Goal: Transaction & Acquisition: Purchase product/service

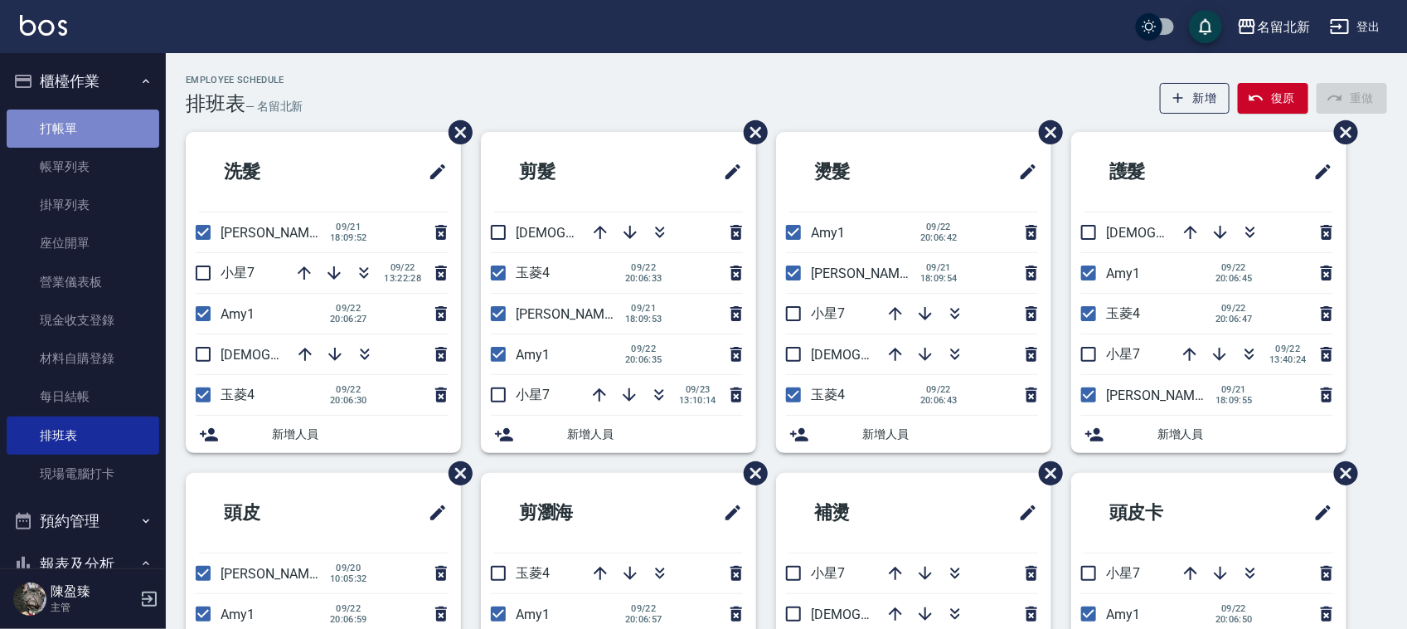
click at [84, 131] on link "打帳單" at bounding box center [83, 128] width 153 height 38
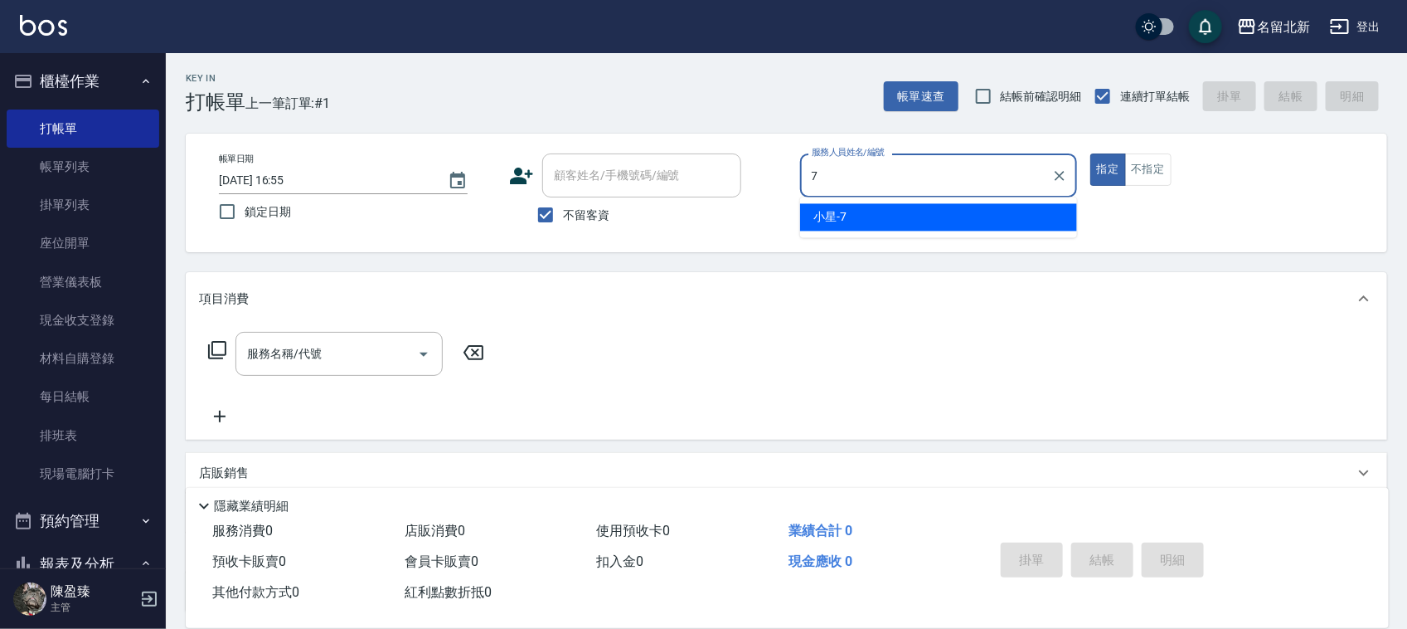
type input "小星-7"
type button "true"
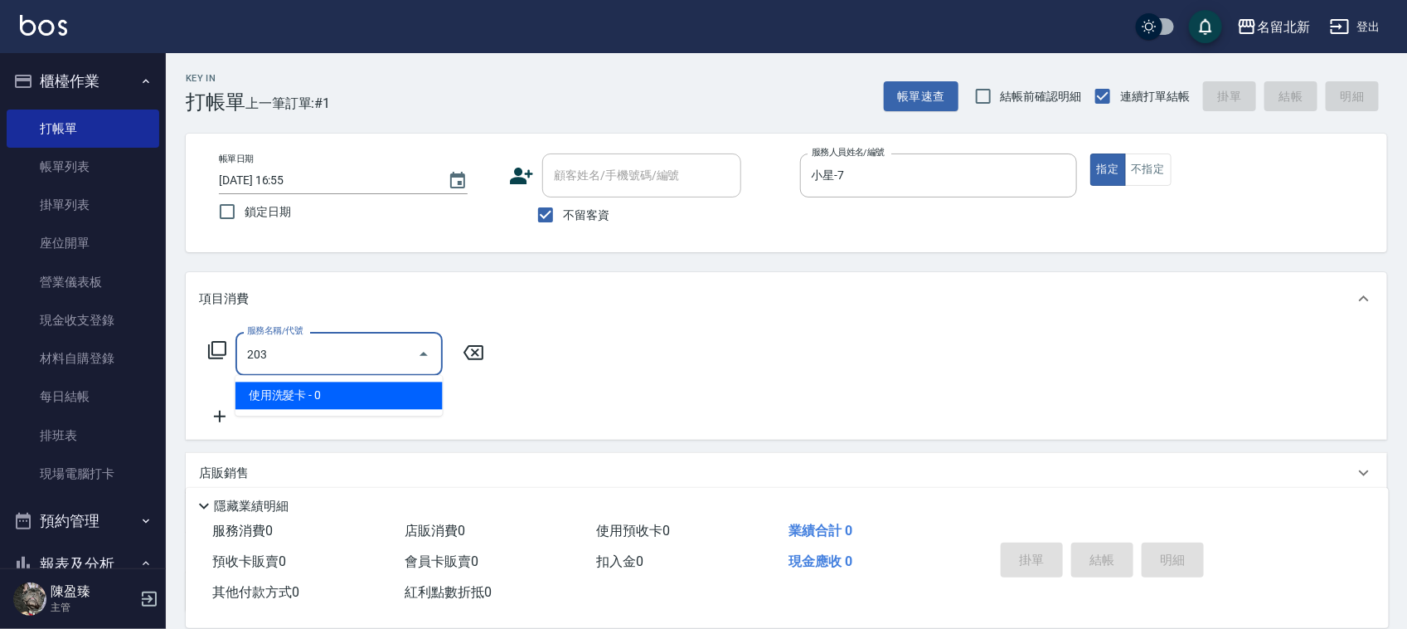
type input "使用洗髮卡(203)"
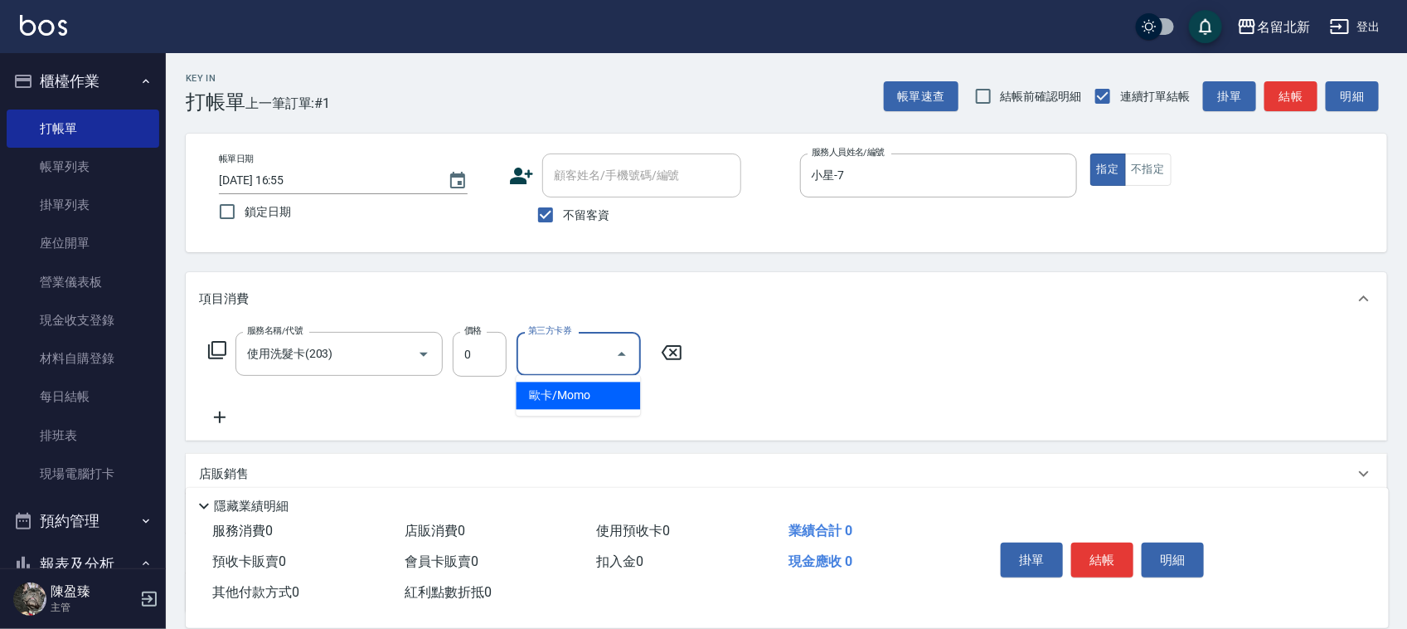
type input "歐卡/Momo"
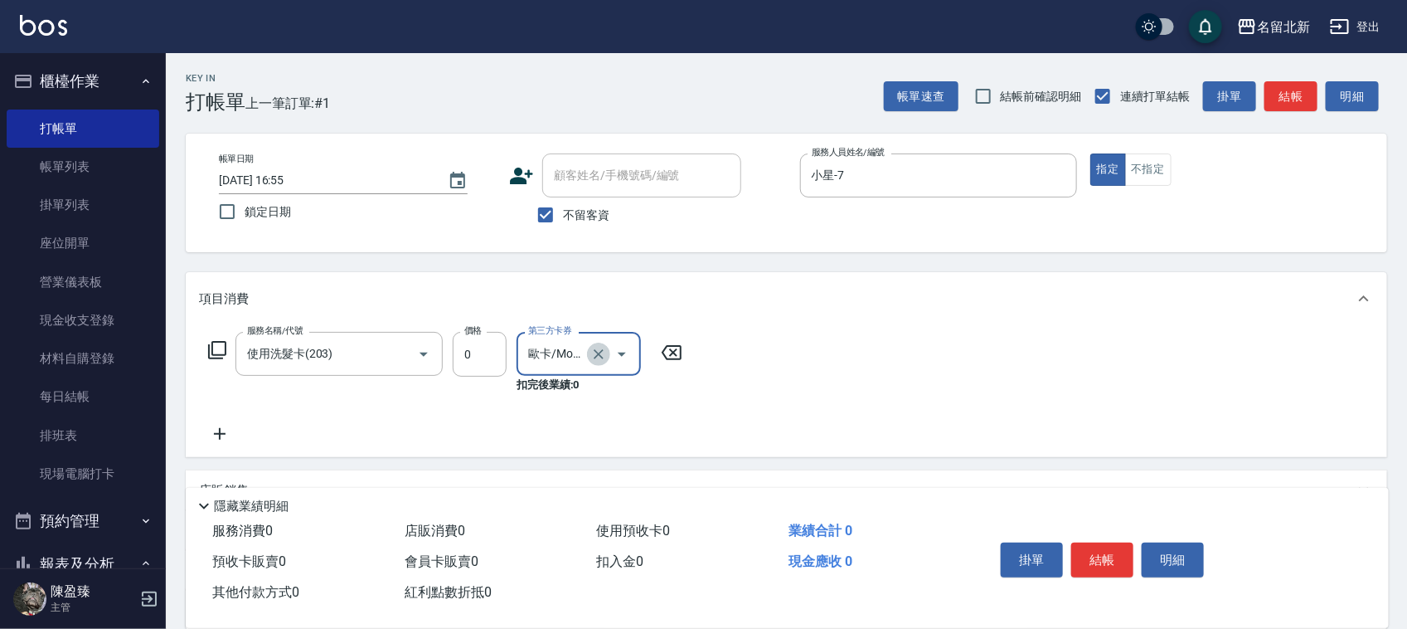
drag, startPoint x: 599, startPoint y: 353, endPoint x: 527, endPoint y: 373, distance: 74.8
click at [600, 354] on icon "Clear" at bounding box center [599, 354] width 10 height 10
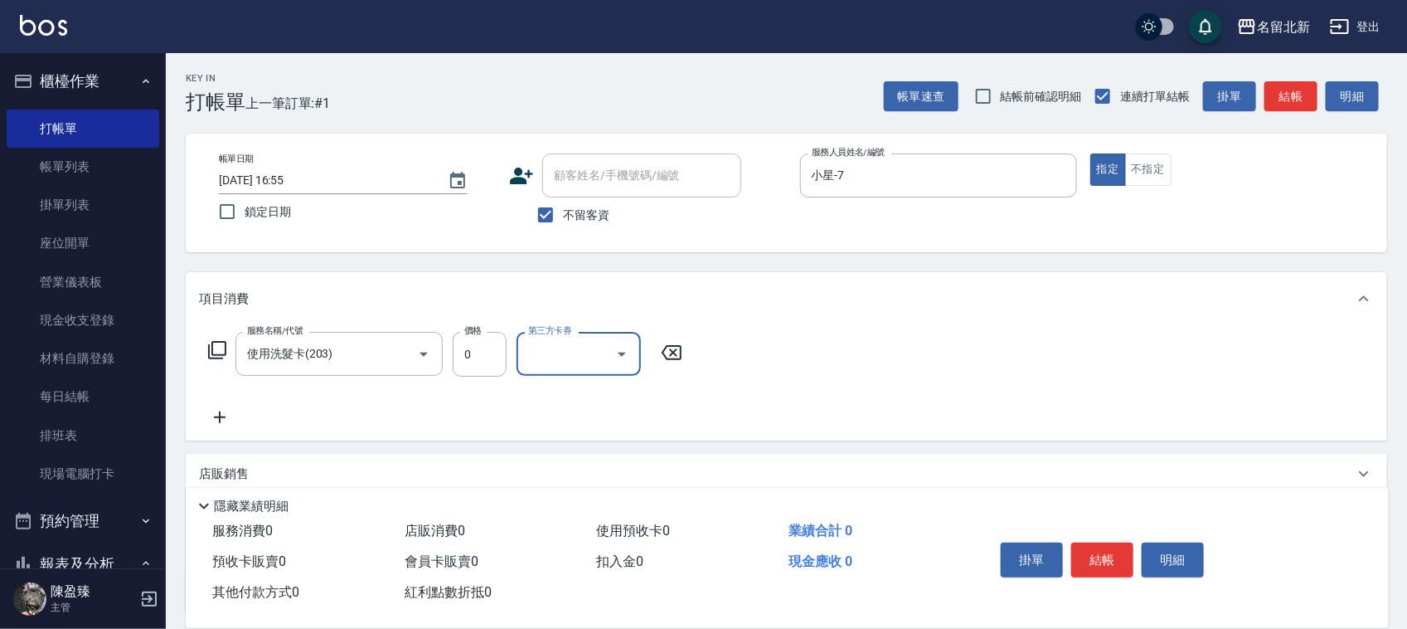
click at [211, 419] on icon at bounding box center [219, 417] width 41 height 20
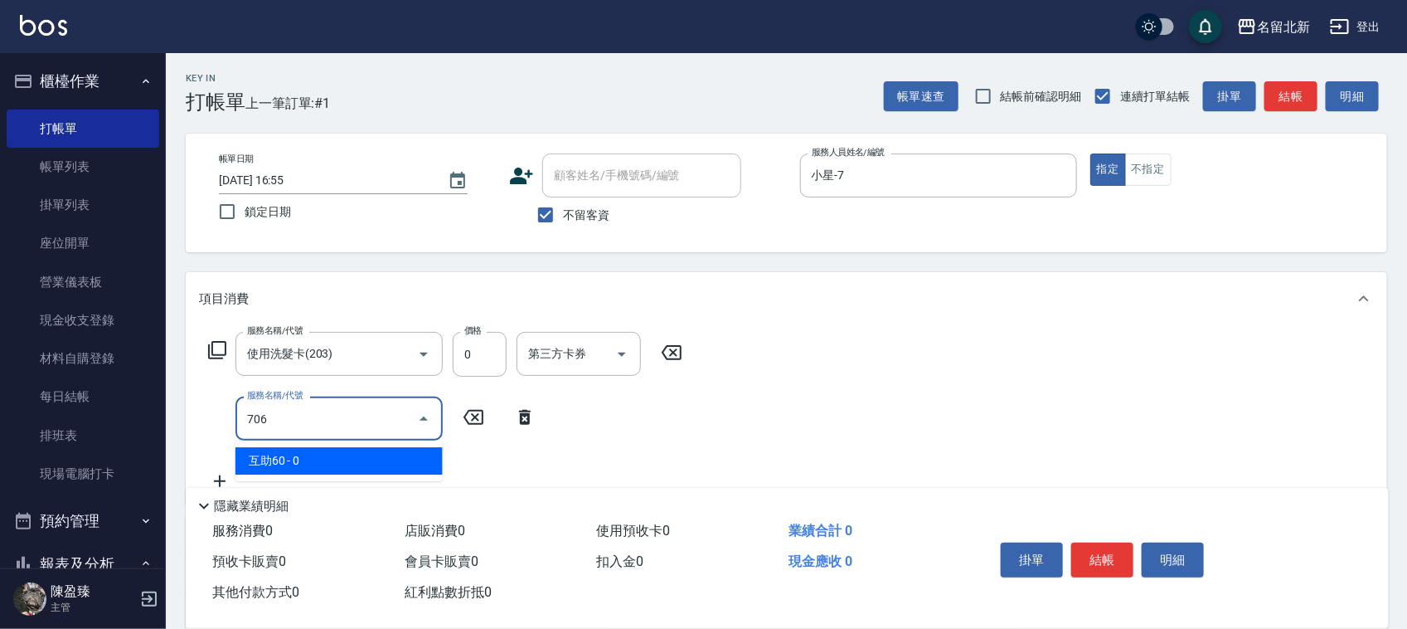
type input "互助60(706)"
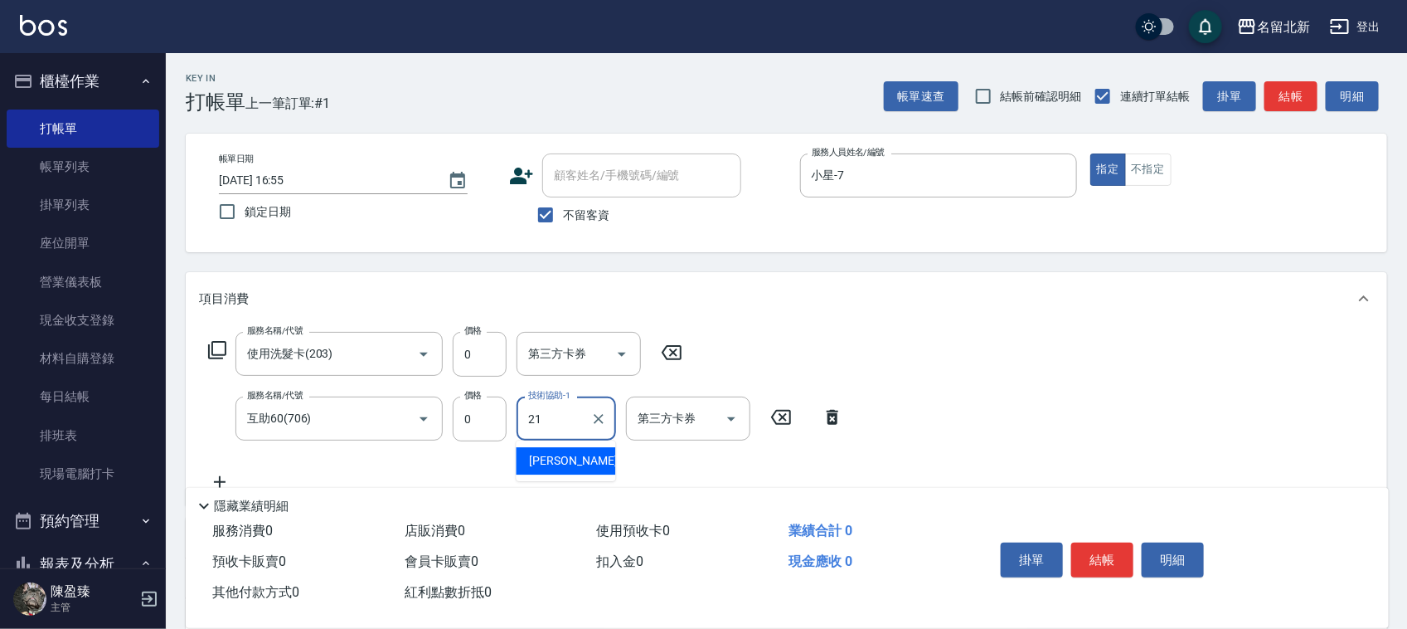
type input "[PERSON_NAME]-21"
click at [1107, 552] on button "結帳" at bounding box center [1102, 559] width 62 height 35
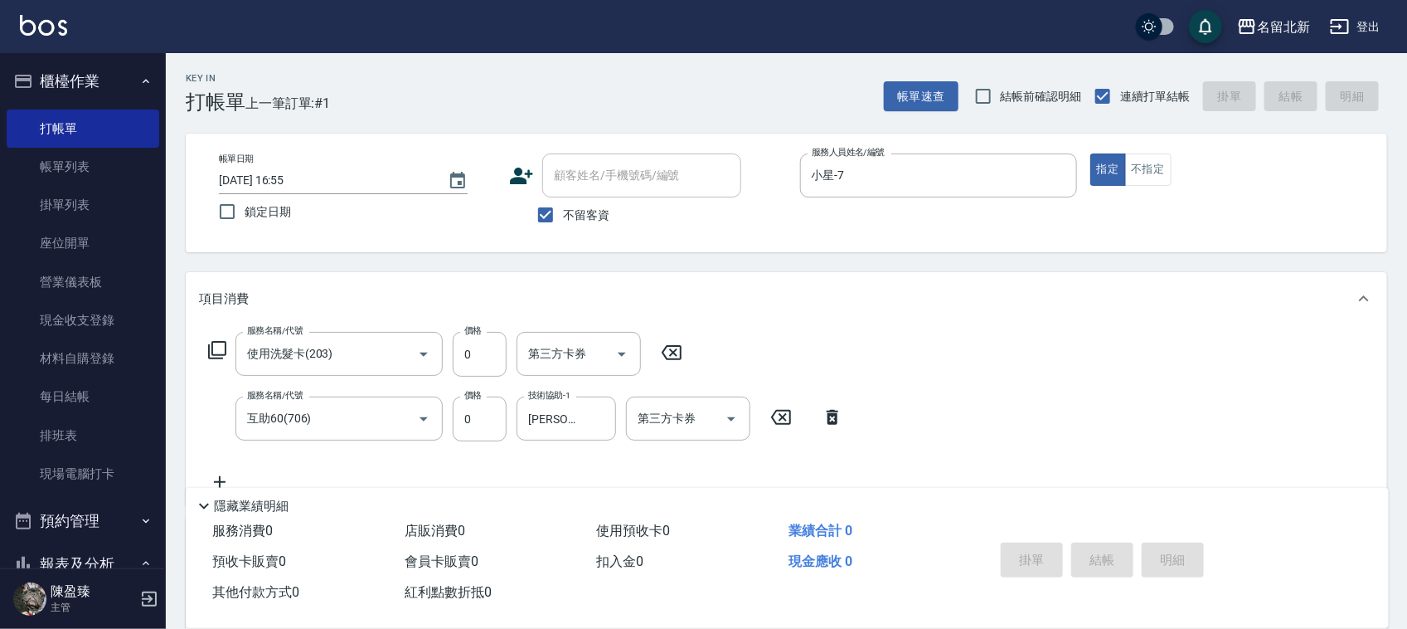
type input "[DATE] 16:56"
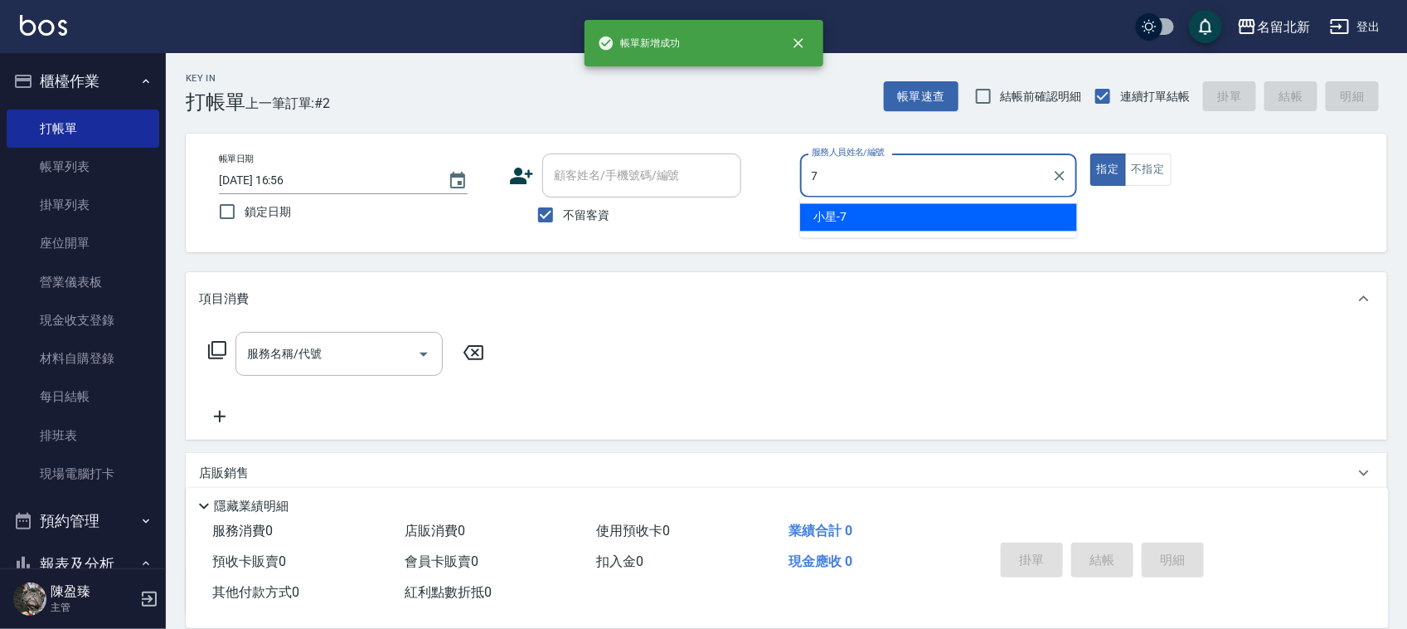
type input "小星-7"
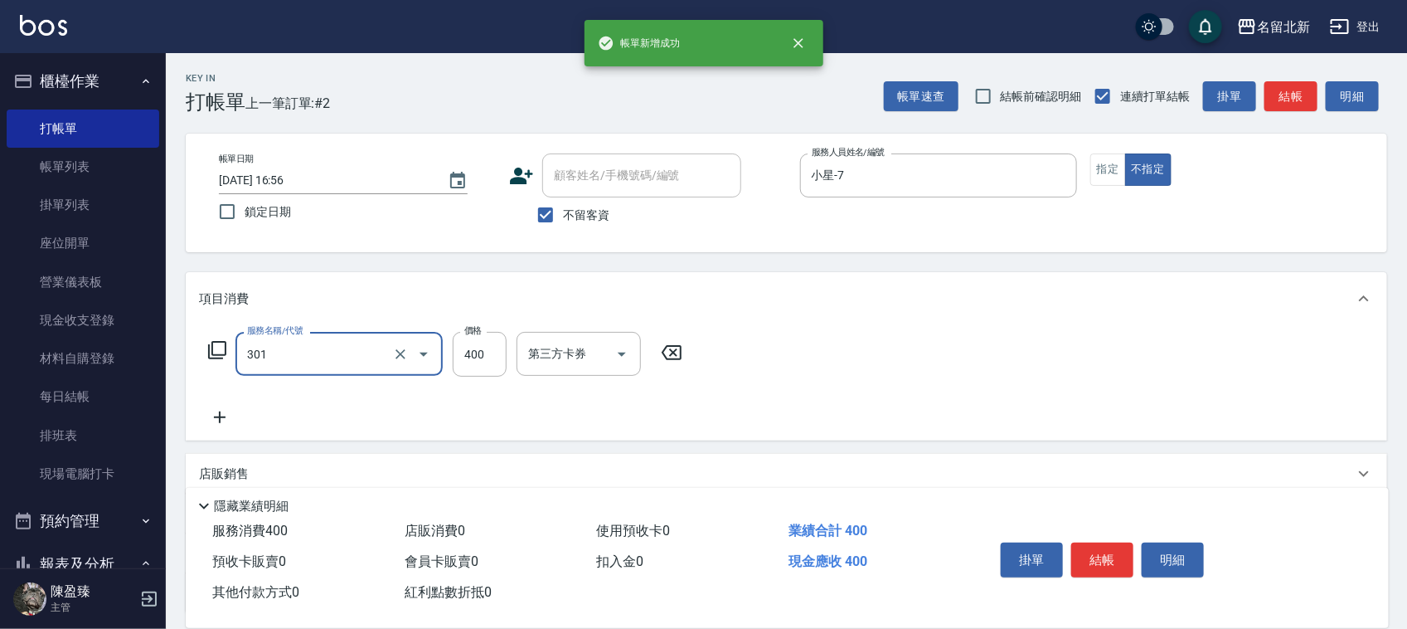
type input "造型剪髮(301)"
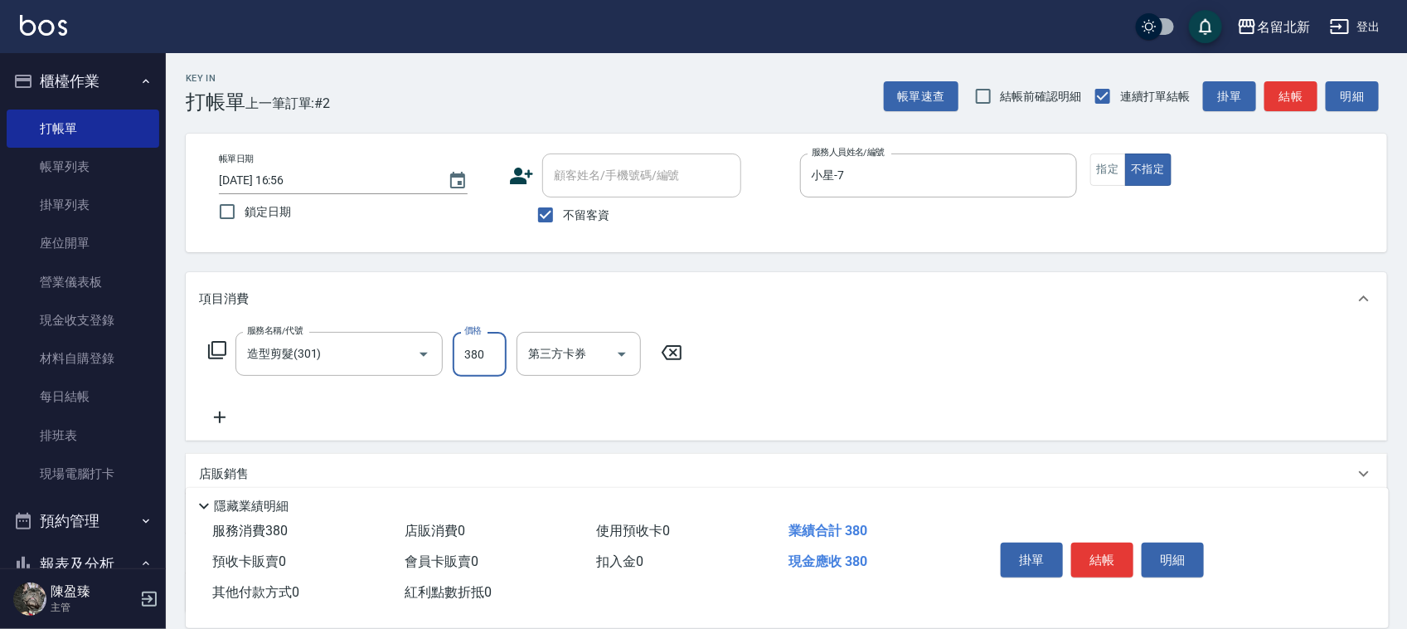
type input "380"
click at [1107, 553] on button "結帳" at bounding box center [1102, 559] width 62 height 35
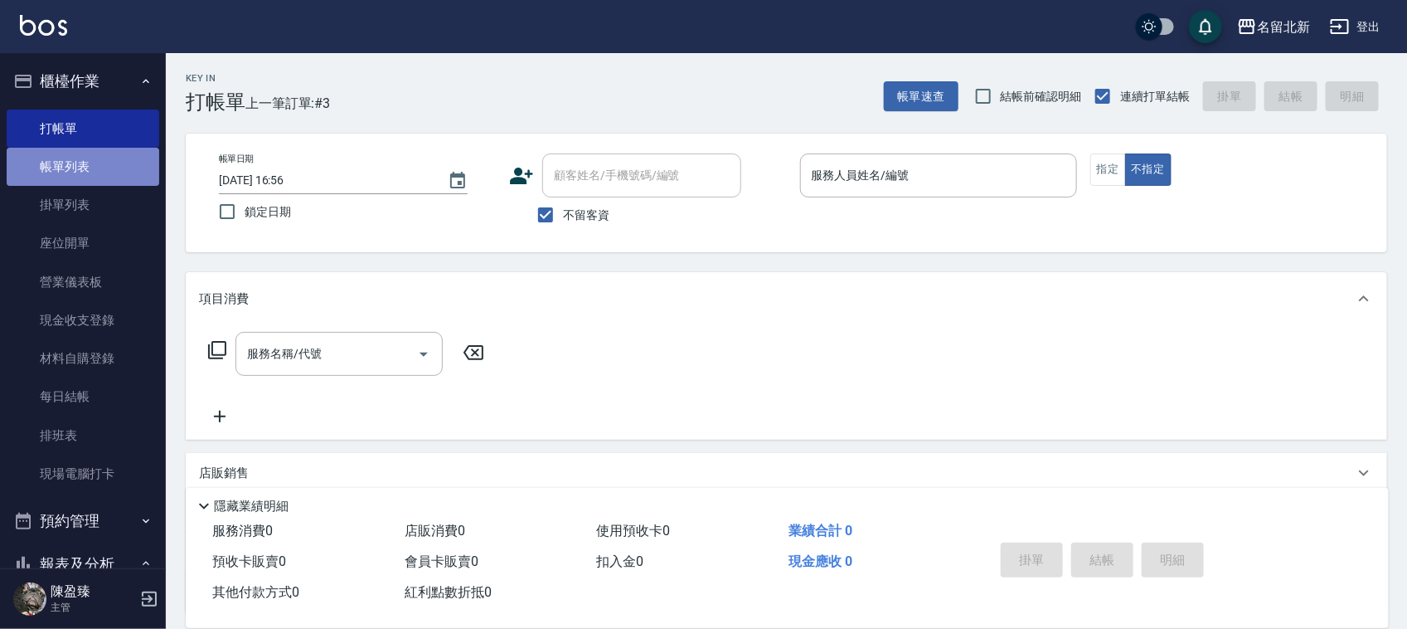
click at [114, 159] on link "帳單列表" at bounding box center [83, 167] width 153 height 38
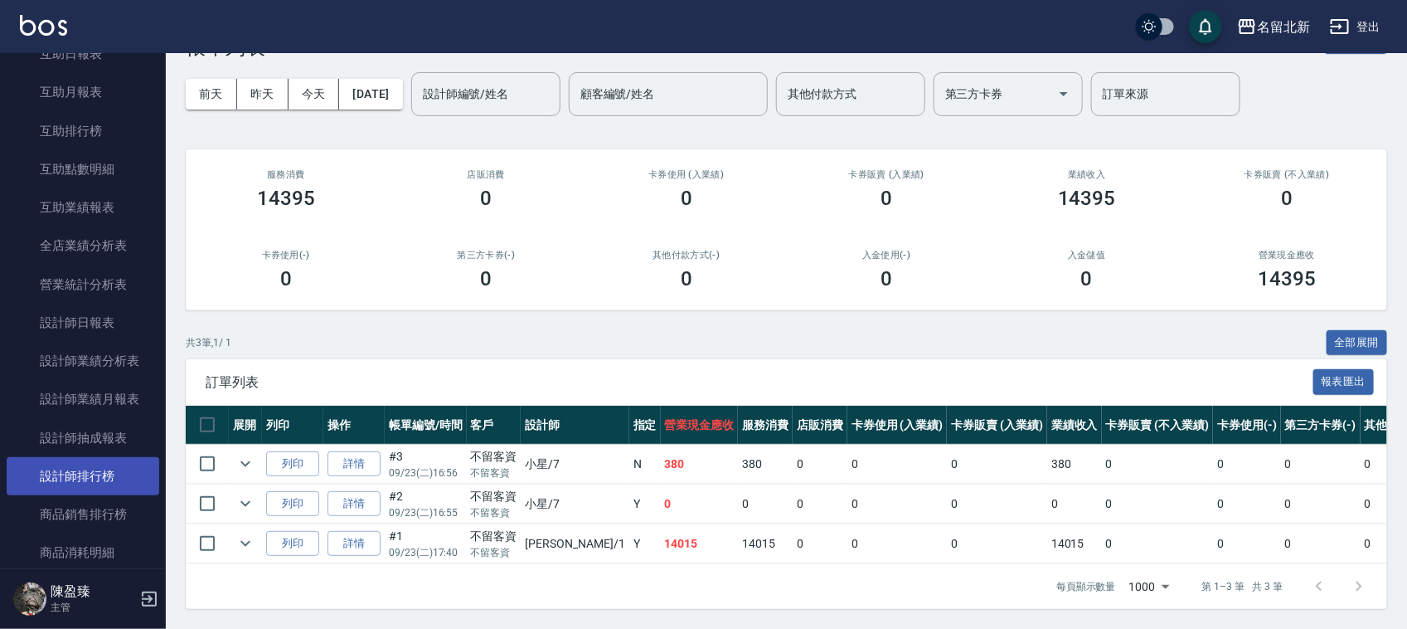
scroll to position [726, 0]
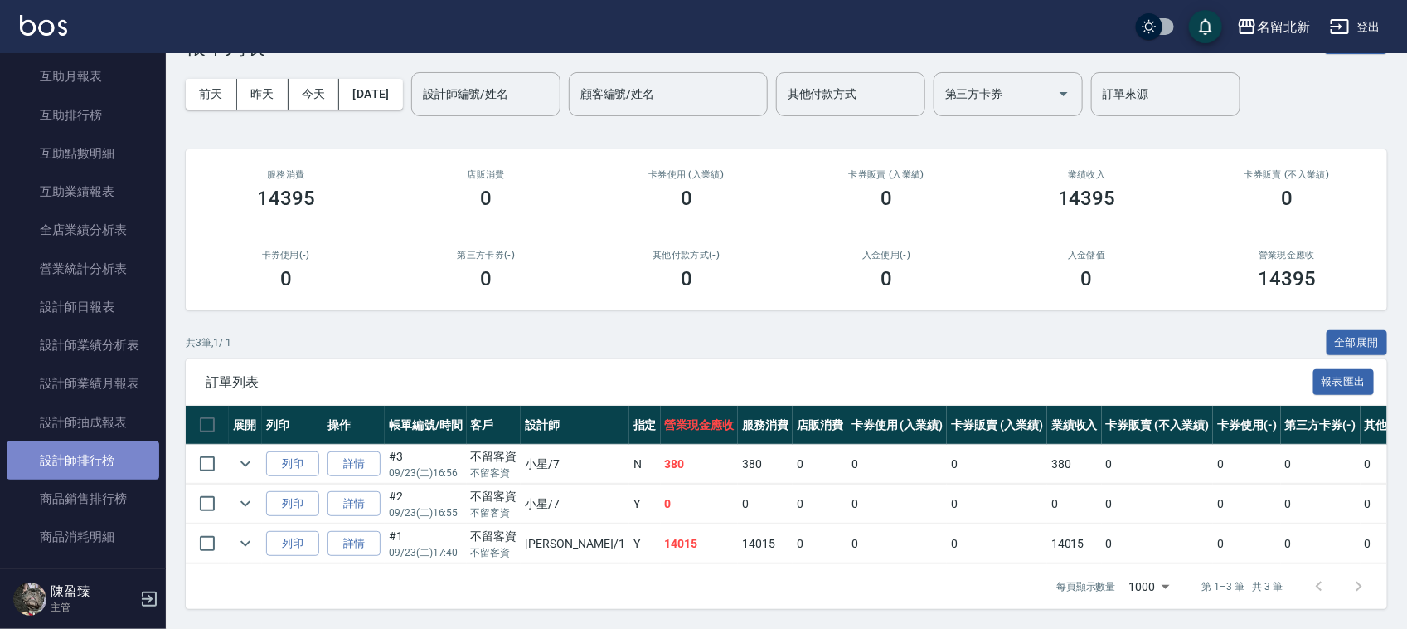
click at [108, 452] on link "設計師排行榜" at bounding box center [83, 460] width 153 height 38
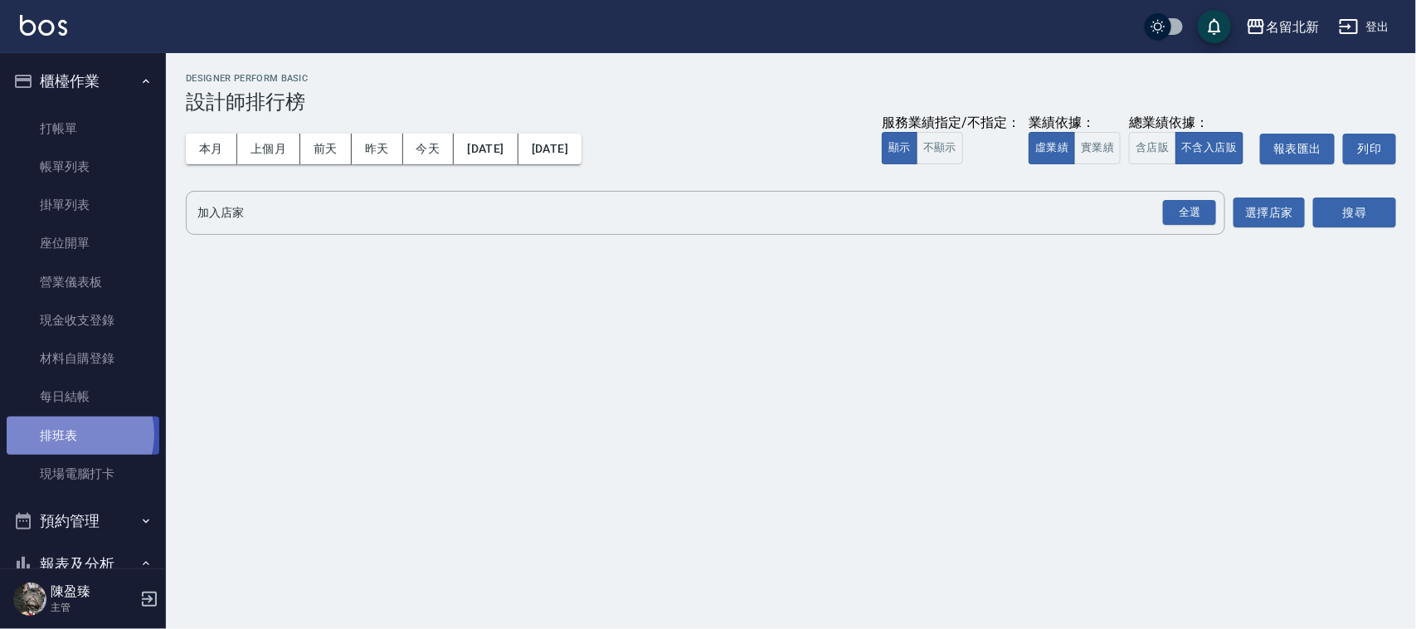
click at [75, 434] on link "排班表" at bounding box center [83, 435] width 153 height 38
